Goal: Task Accomplishment & Management: Manage account settings

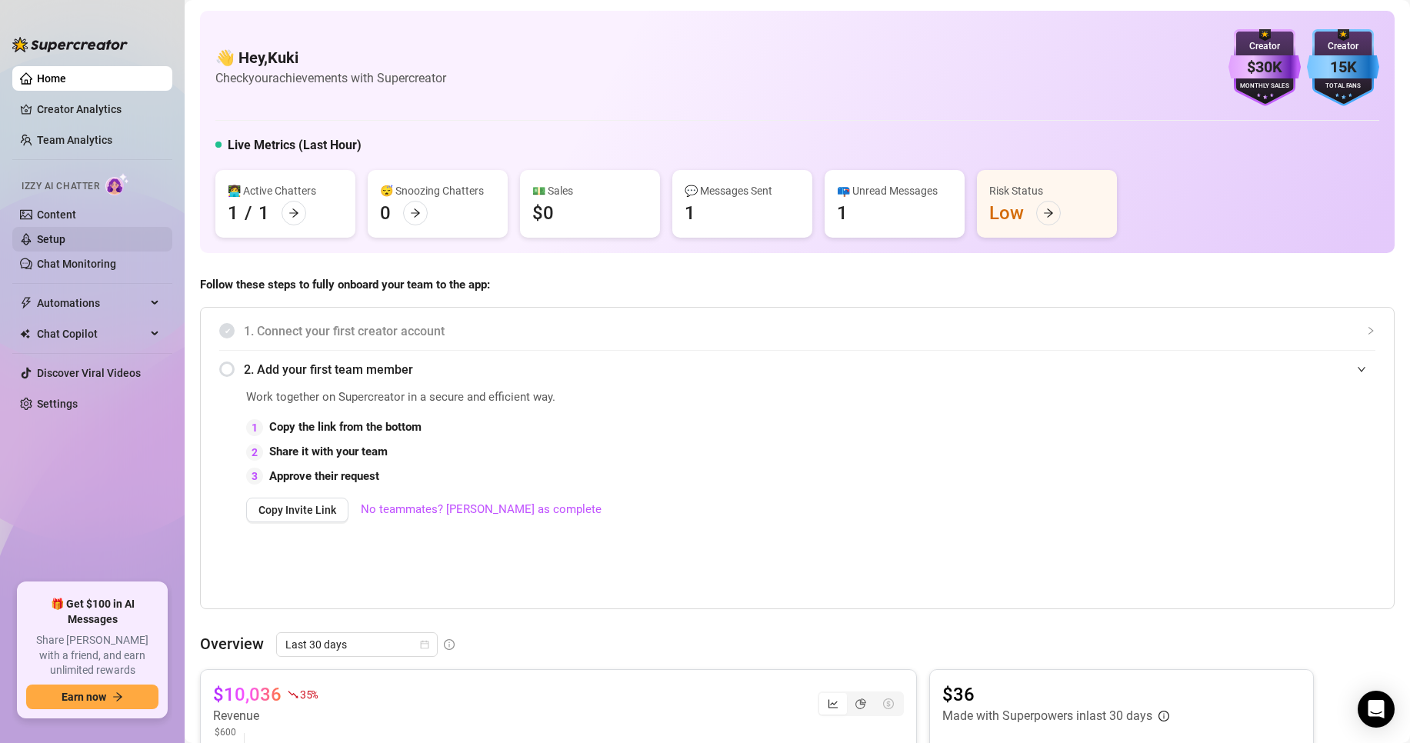
click at [65, 243] on link "Setup" at bounding box center [51, 239] width 28 height 12
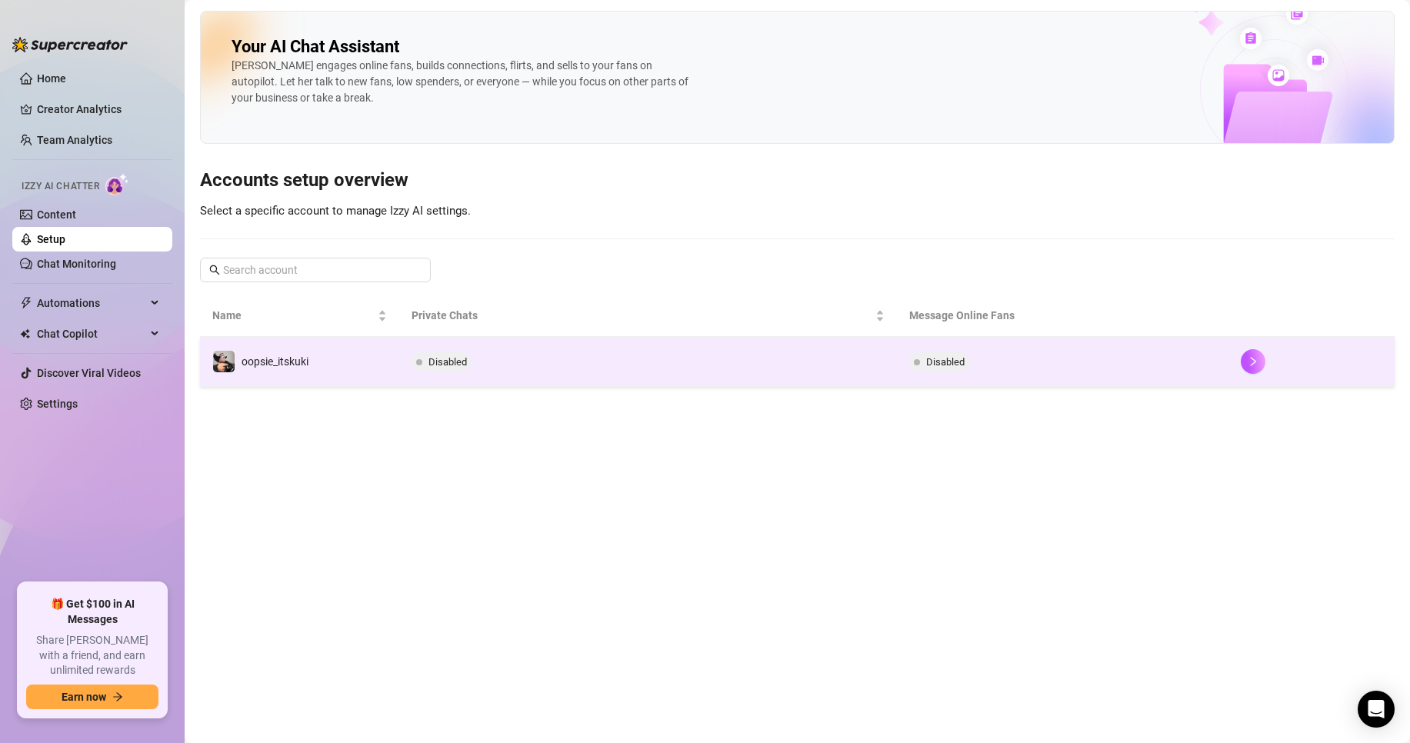
click at [531, 377] on td "Disabled" at bounding box center [648, 362] width 498 height 50
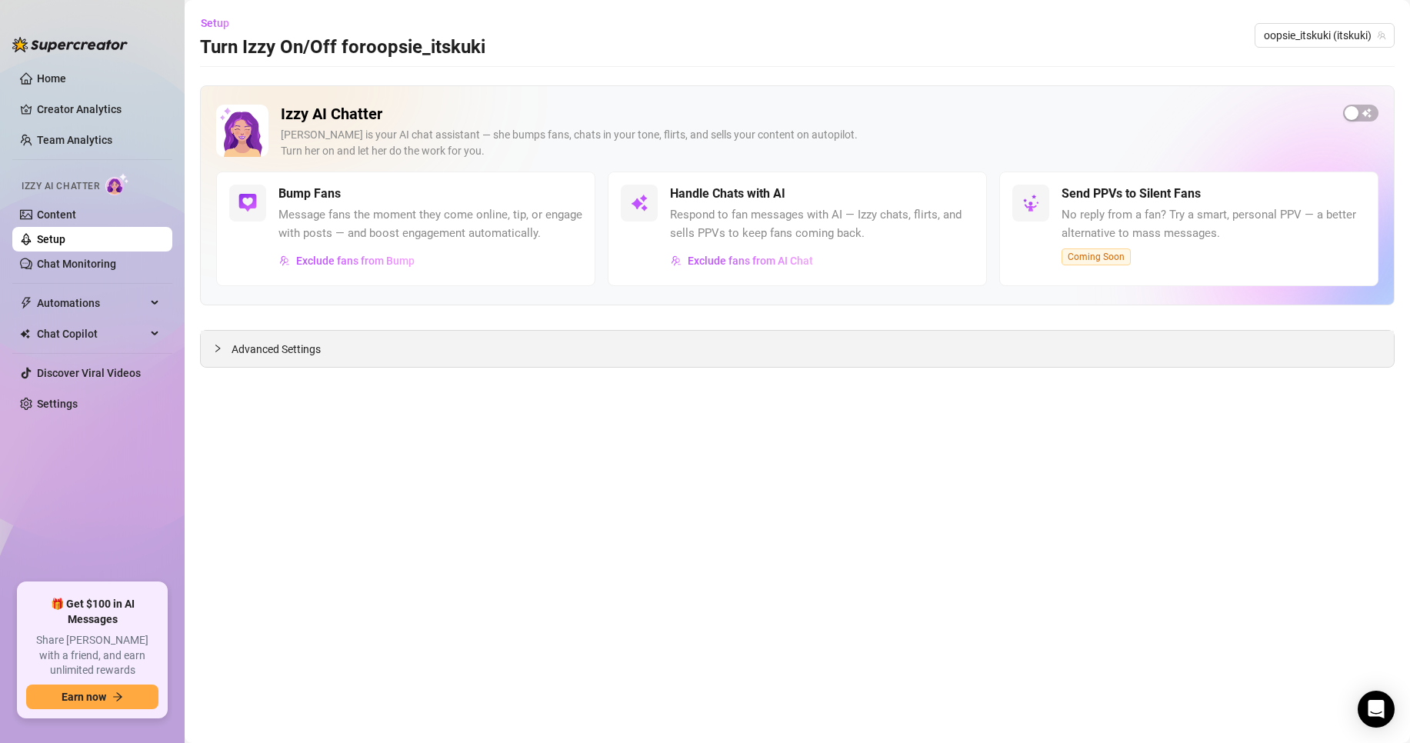
click at [282, 358] on span "Advanced Settings" at bounding box center [276, 349] width 89 height 17
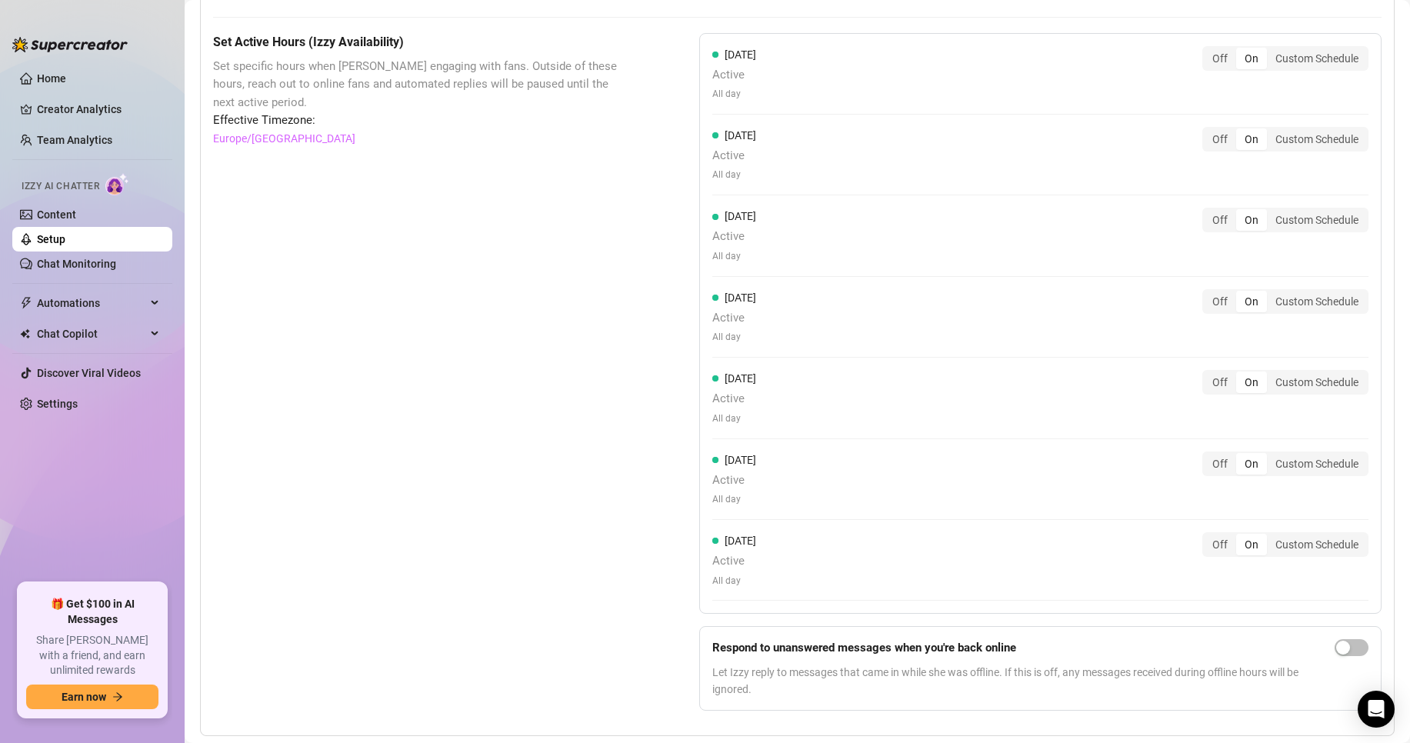
scroll to position [1334, 0]
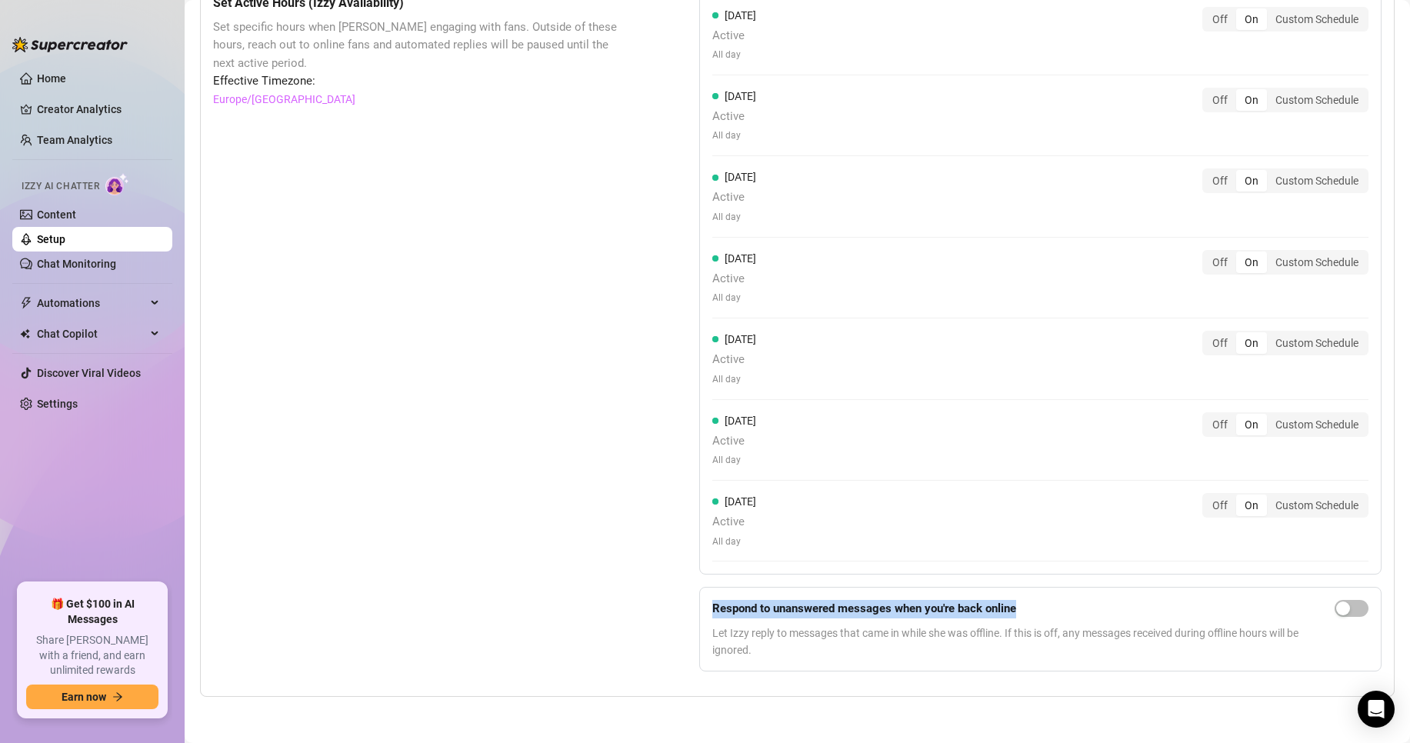
drag, startPoint x: 1002, startPoint y: 606, endPoint x: 705, endPoint y: 608, distance: 297.7
click at [705, 608] on form "Respond to unanswered messages when you're back online Let Izzy reply to messag…" at bounding box center [1040, 629] width 682 height 85
copy strong "Respond to unanswered messages when you're back online"
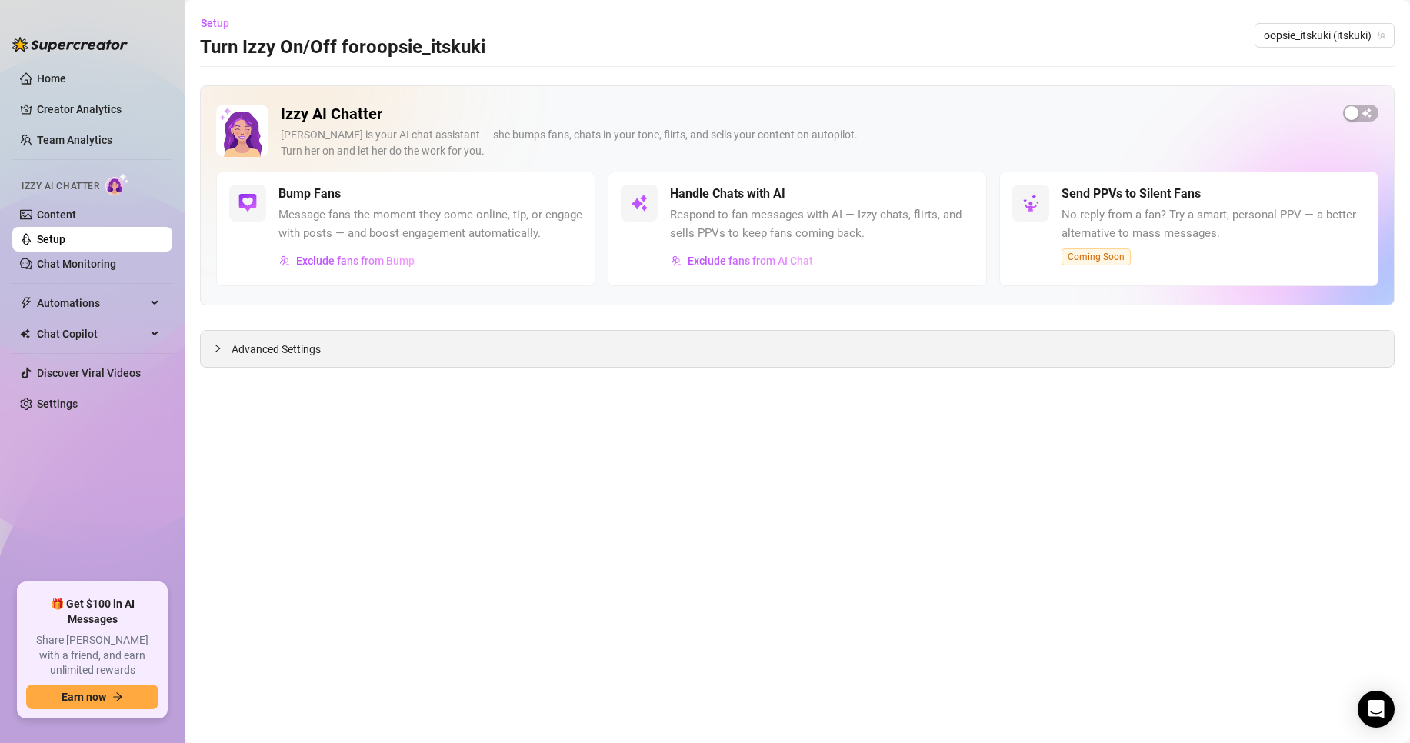
click at [302, 341] on div "Advanced Settings" at bounding box center [797, 349] width 1193 height 36
click at [300, 345] on span "Advanced Settings" at bounding box center [276, 349] width 89 height 17
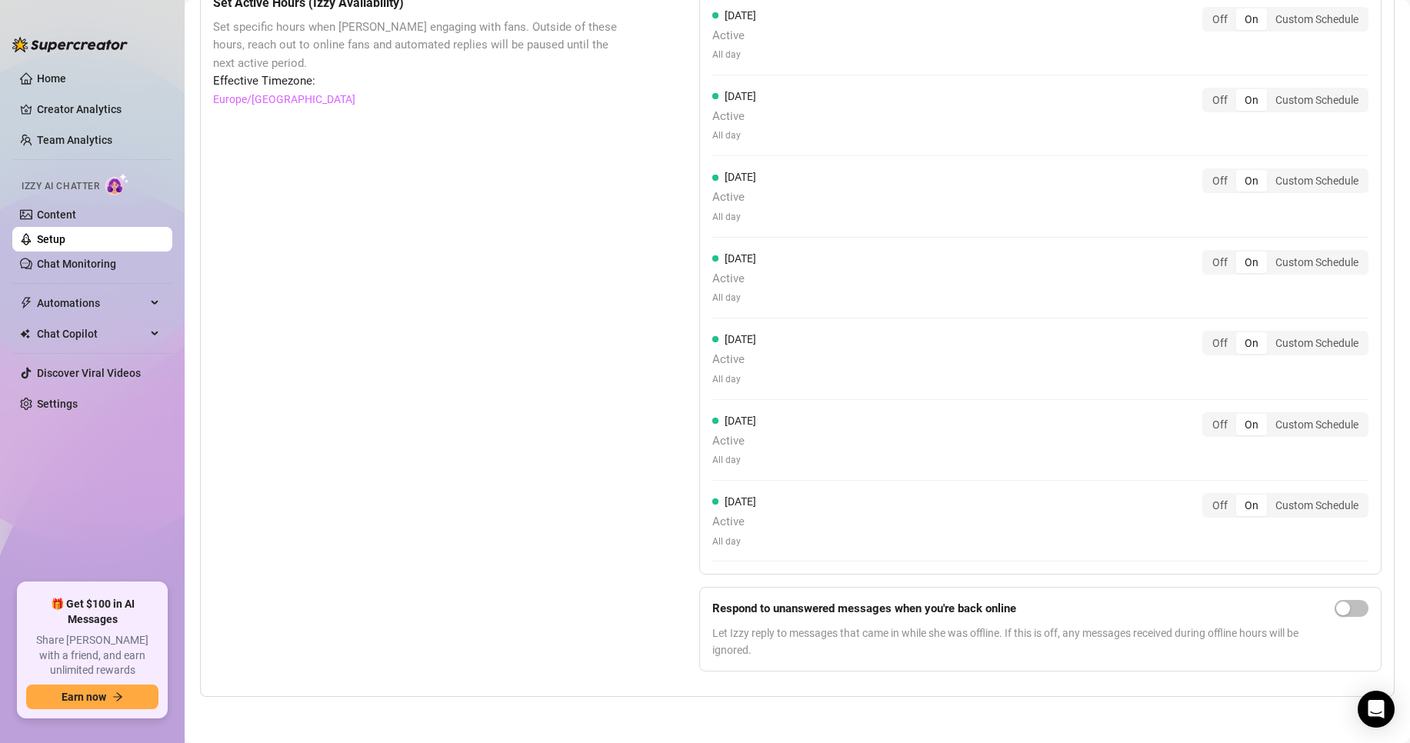
scroll to position [1334, 0]
